Goal: Task Accomplishment & Management: Manage account settings

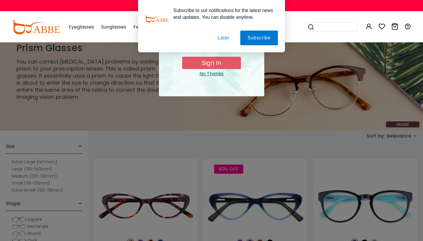
click at [107, 120] on div "× special offer just for you $10 OFF Order amount over than $20 Sign In No Than…" at bounding box center [211, 120] width 423 height 241
click at [99, 107] on div "× special offer just for you $10 OFF Order amount over than $20 Sign In No Than…" at bounding box center [211, 120] width 423 height 241
click at [126, 106] on div "× special offer just for you $10 OFF Order amount over than $20 Sign In No Than…" at bounding box center [211, 120] width 423 height 241
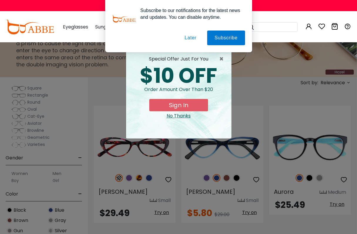
click at [188, 38] on button "Later" at bounding box center [190, 38] width 26 height 15
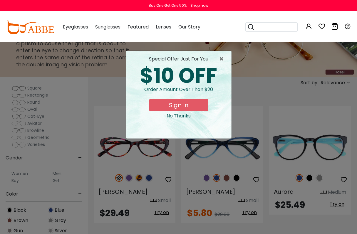
click at [261, 19] on div "Subscribe to our notifications for the latest news and updates. You can disable…" at bounding box center [178, 26] width 357 height 52
click at [173, 109] on button "Sign In" at bounding box center [178, 105] width 59 height 12
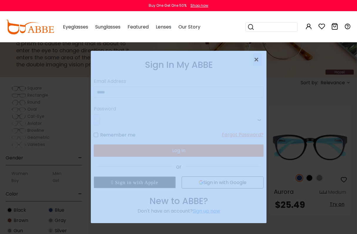
click at [172, 135] on div "Remember me Forgot Password?" at bounding box center [179, 132] width 170 height 13
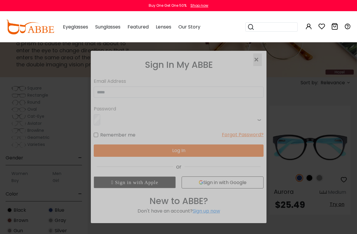
click at [171, 133] on div "Remember me Forgot Password?" at bounding box center [179, 132] width 170 height 13
